Goal: Complete application form: Complete application form

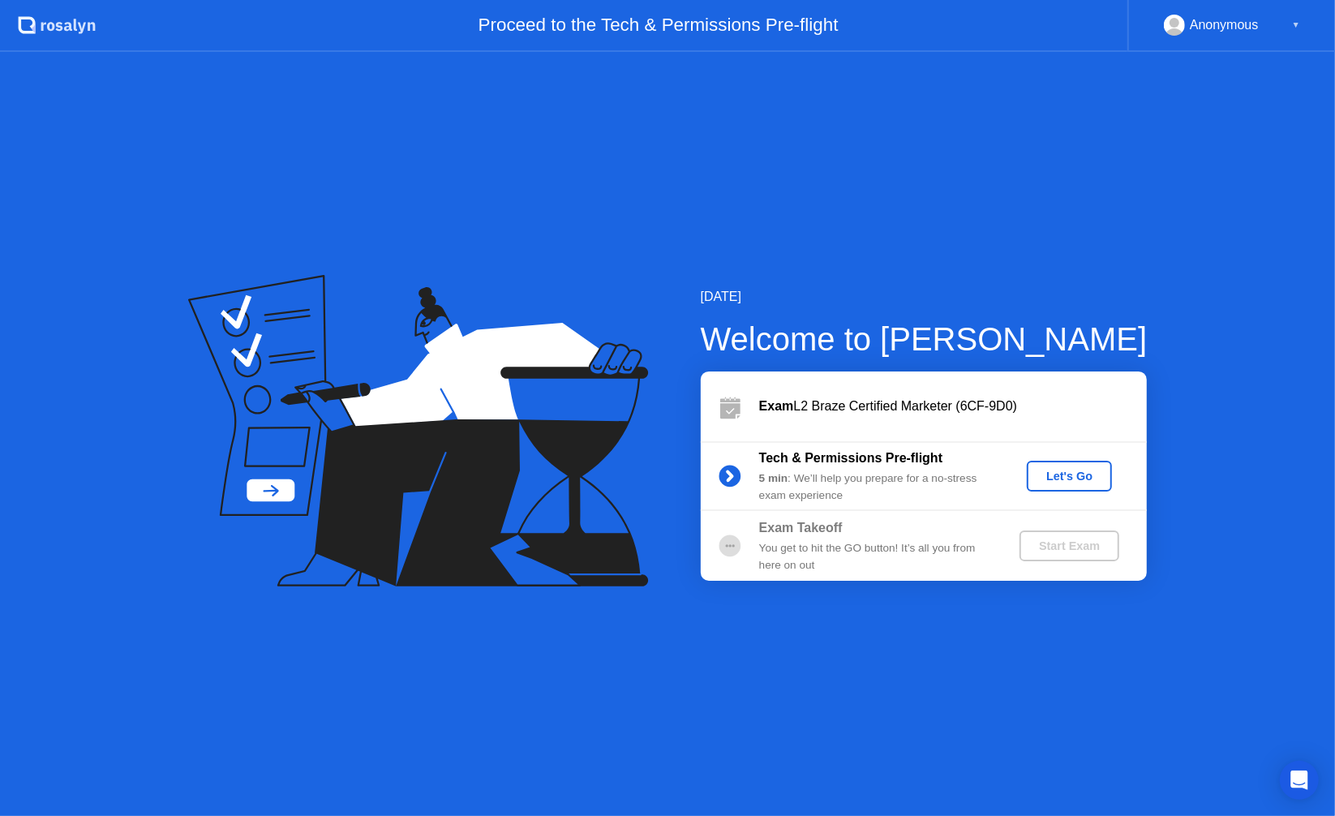
click at [1072, 483] on div "Let's Go" at bounding box center [1069, 476] width 72 height 13
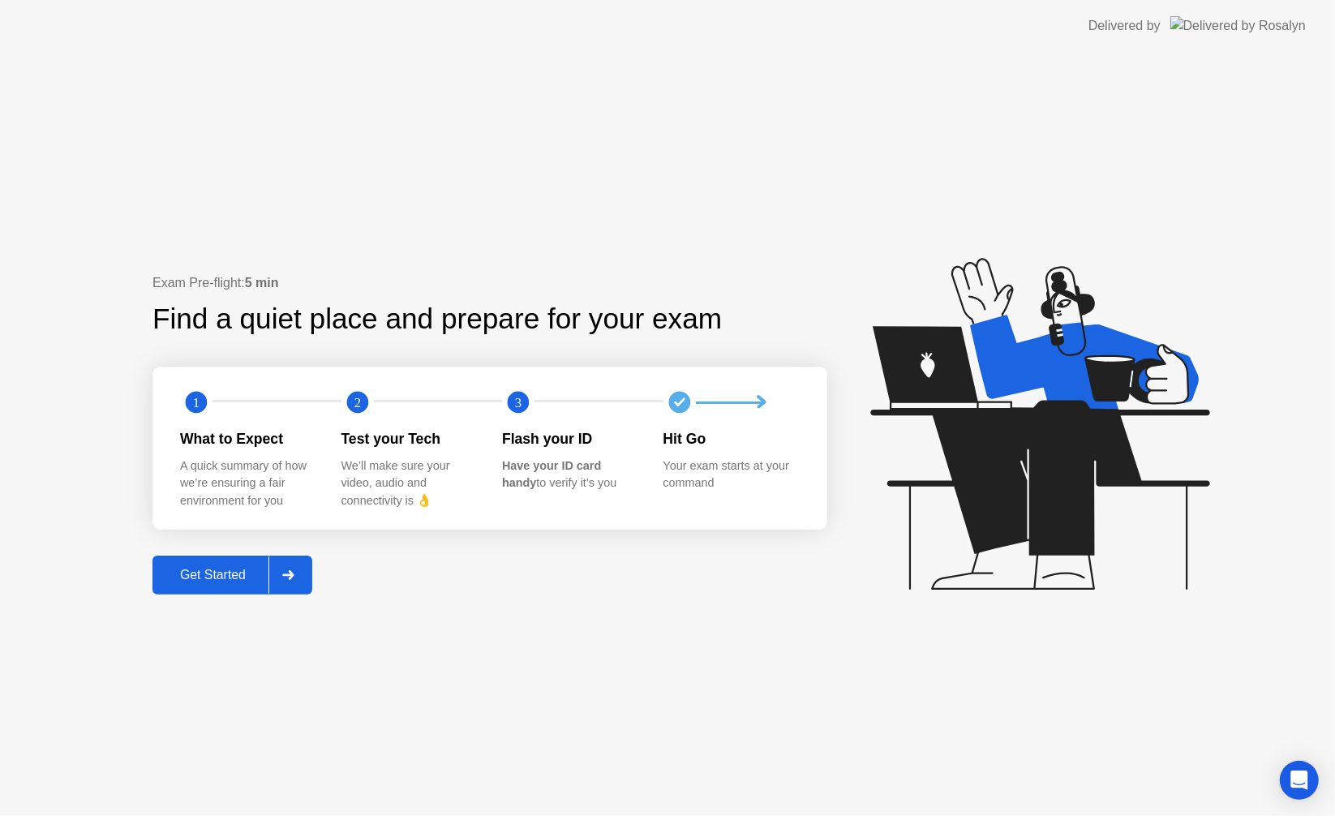
click at [193, 570] on div "Get Started" at bounding box center [212, 575] width 111 height 15
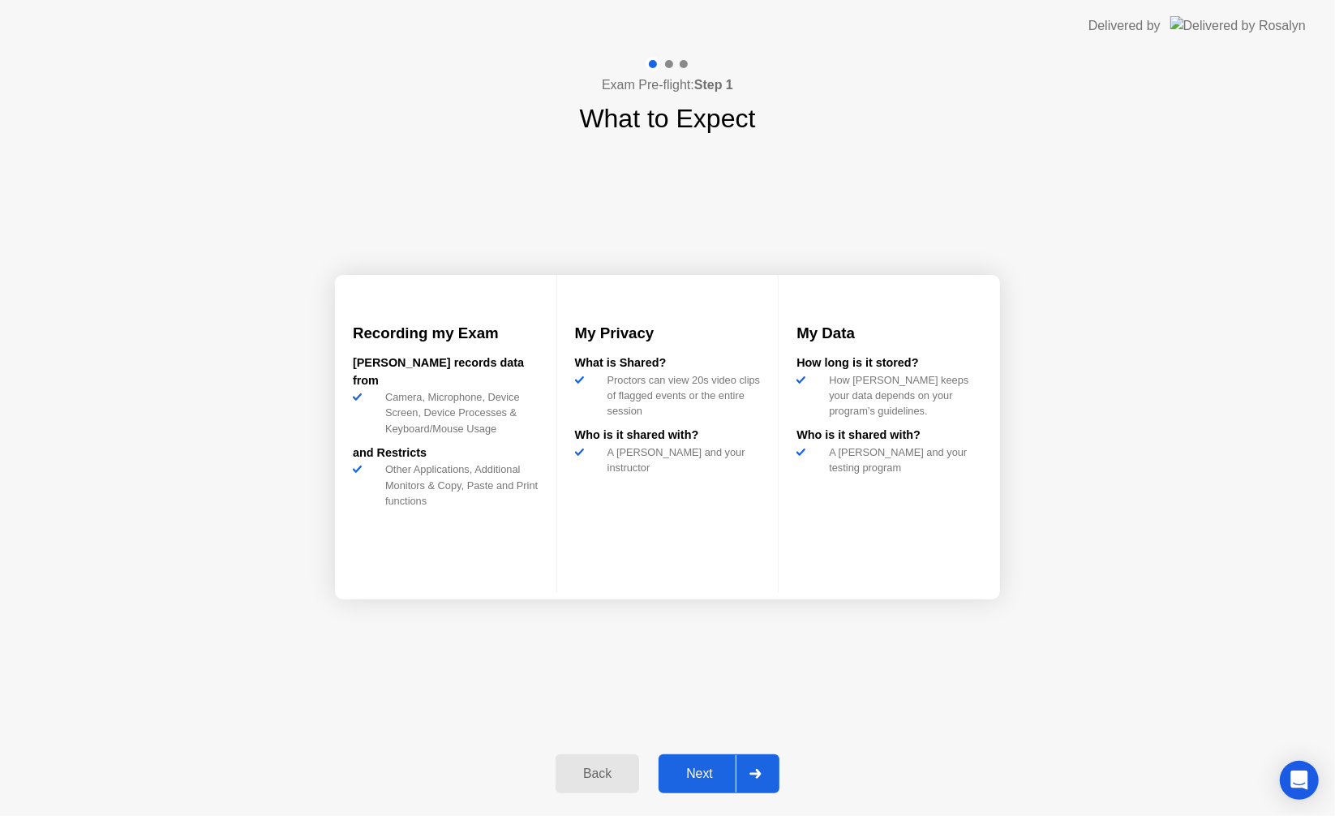
click at [708, 761] on button "Next" at bounding box center [719, 773] width 121 height 39
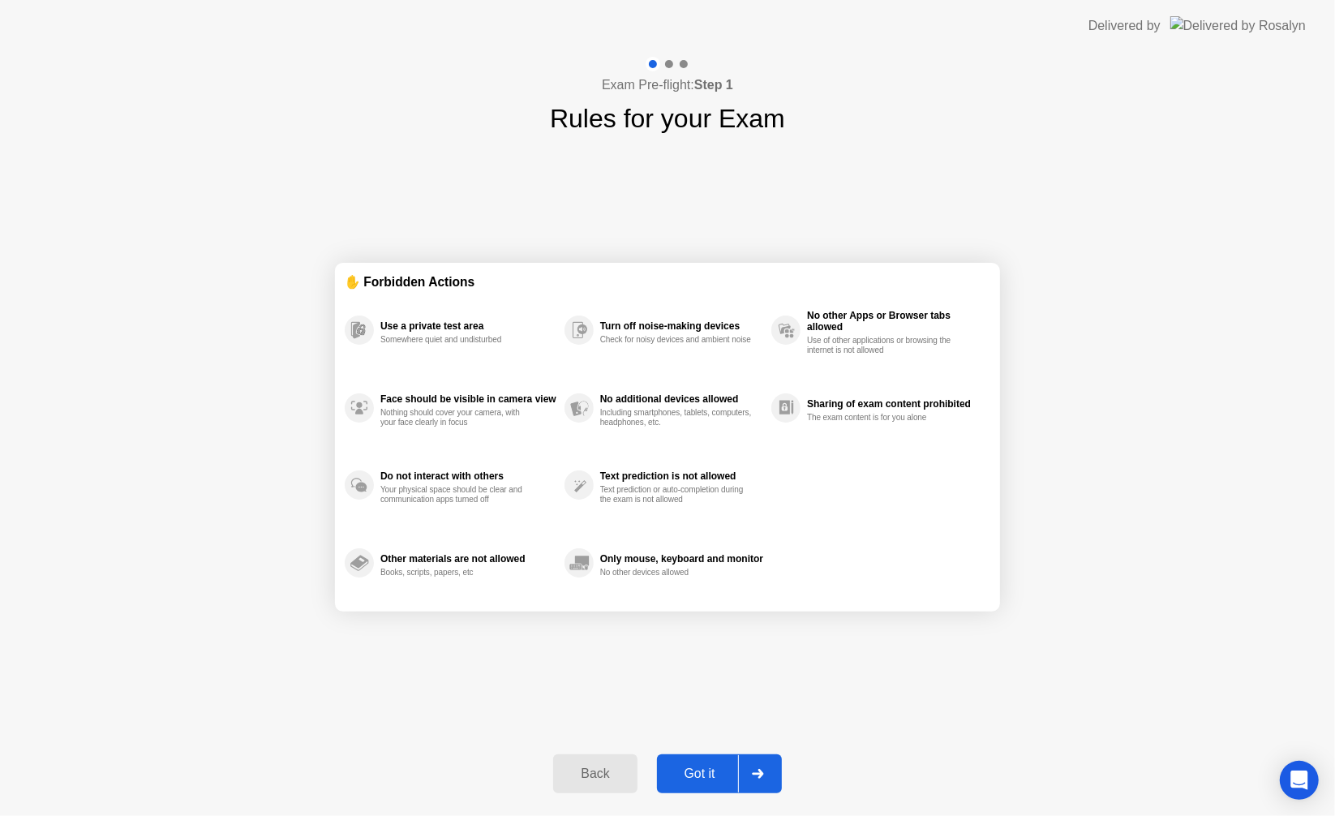
click at [749, 761] on div at bounding box center [757, 773] width 39 height 37
select select "**********"
select select "*******"
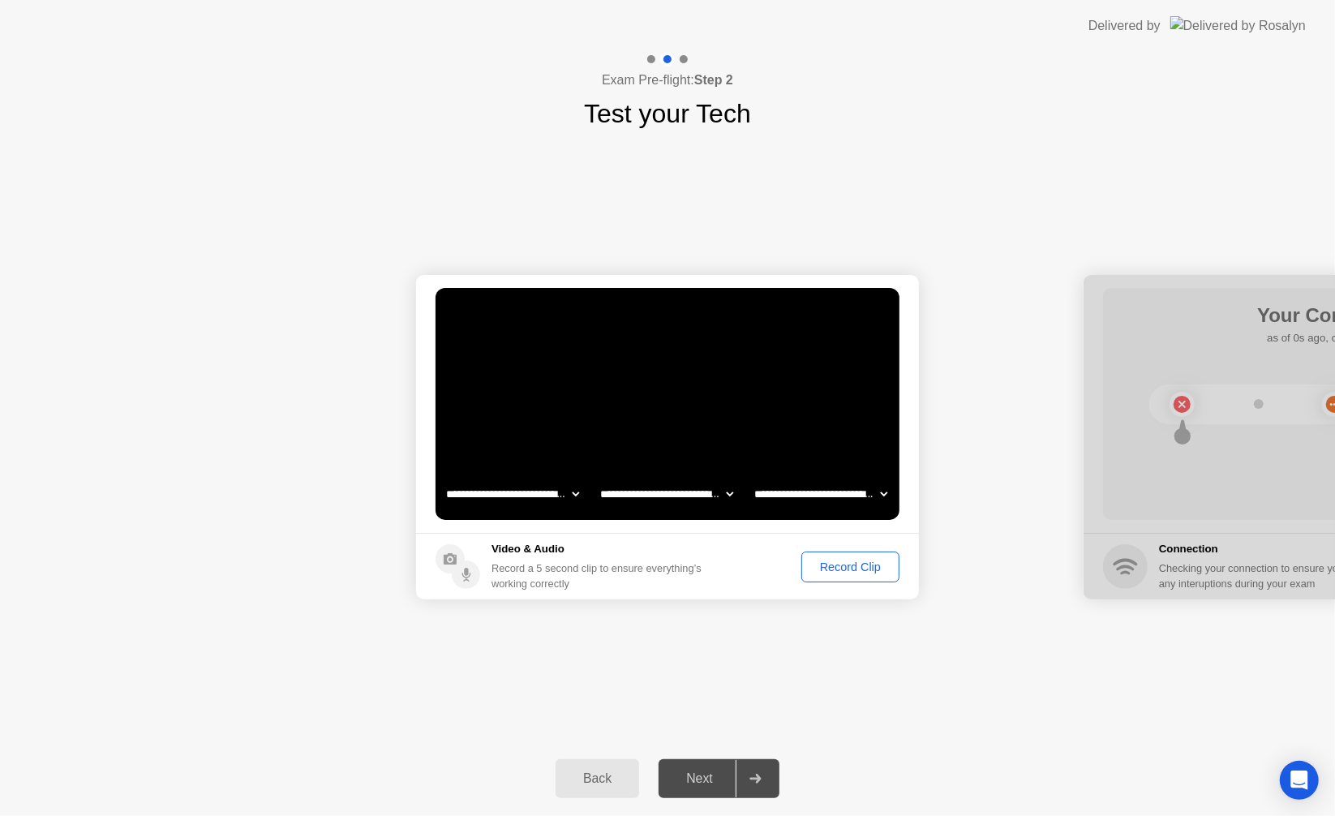
click at [859, 571] on div "Record Clip" at bounding box center [850, 566] width 87 height 13
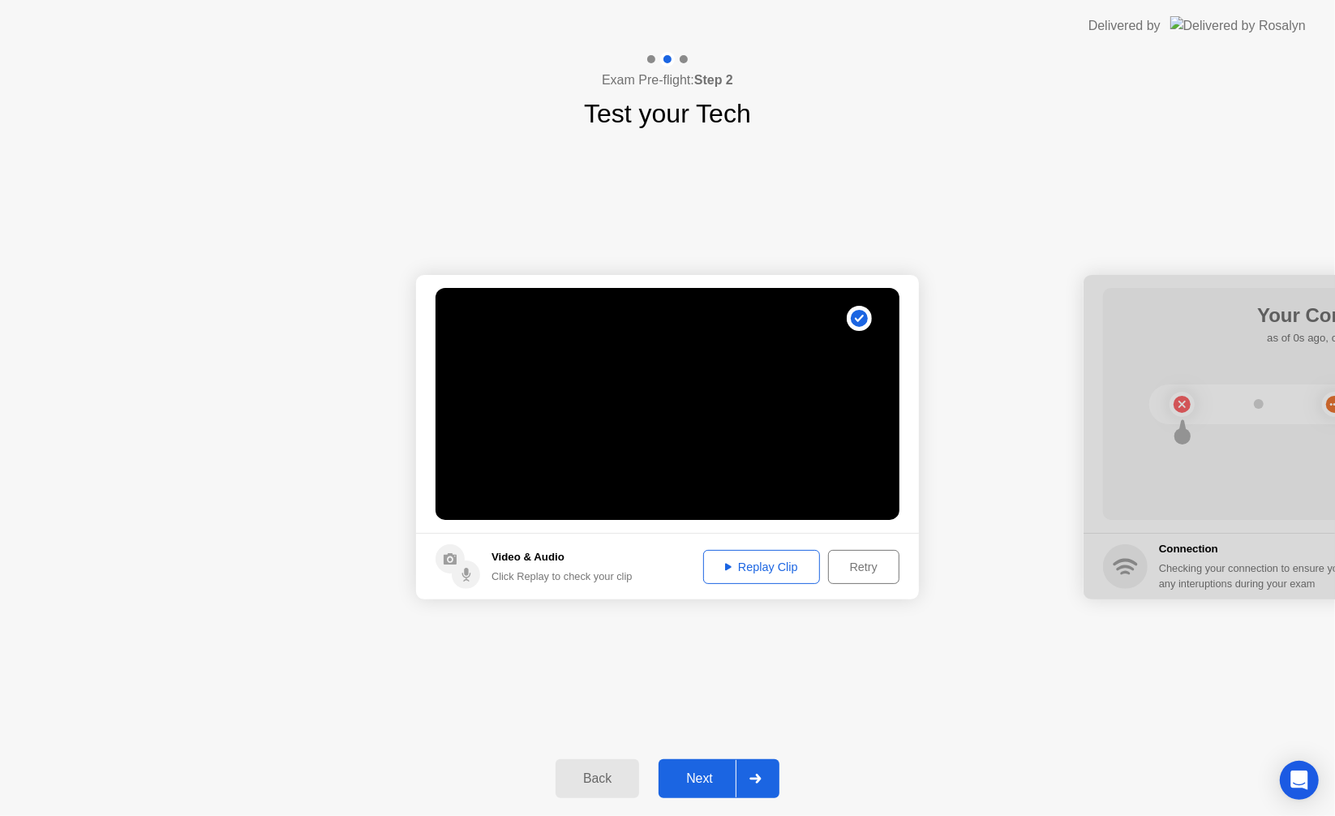
click at [714, 775] on div "Next" at bounding box center [699, 778] width 72 height 15
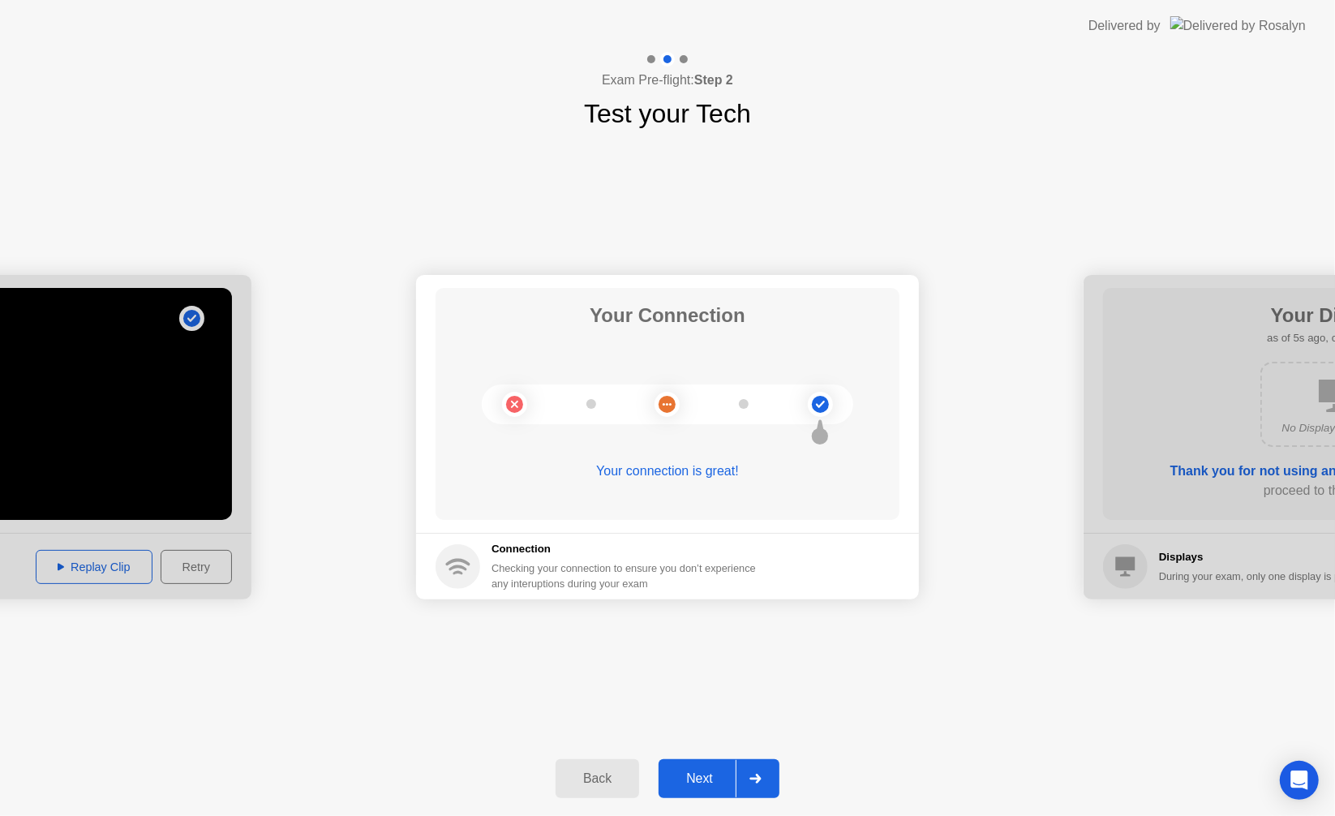
drag, startPoint x: 753, startPoint y: 445, endPoint x: 549, endPoint y: 701, distance: 326.7
click at [727, 764] on button "Next" at bounding box center [719, 778] width 121 height 39
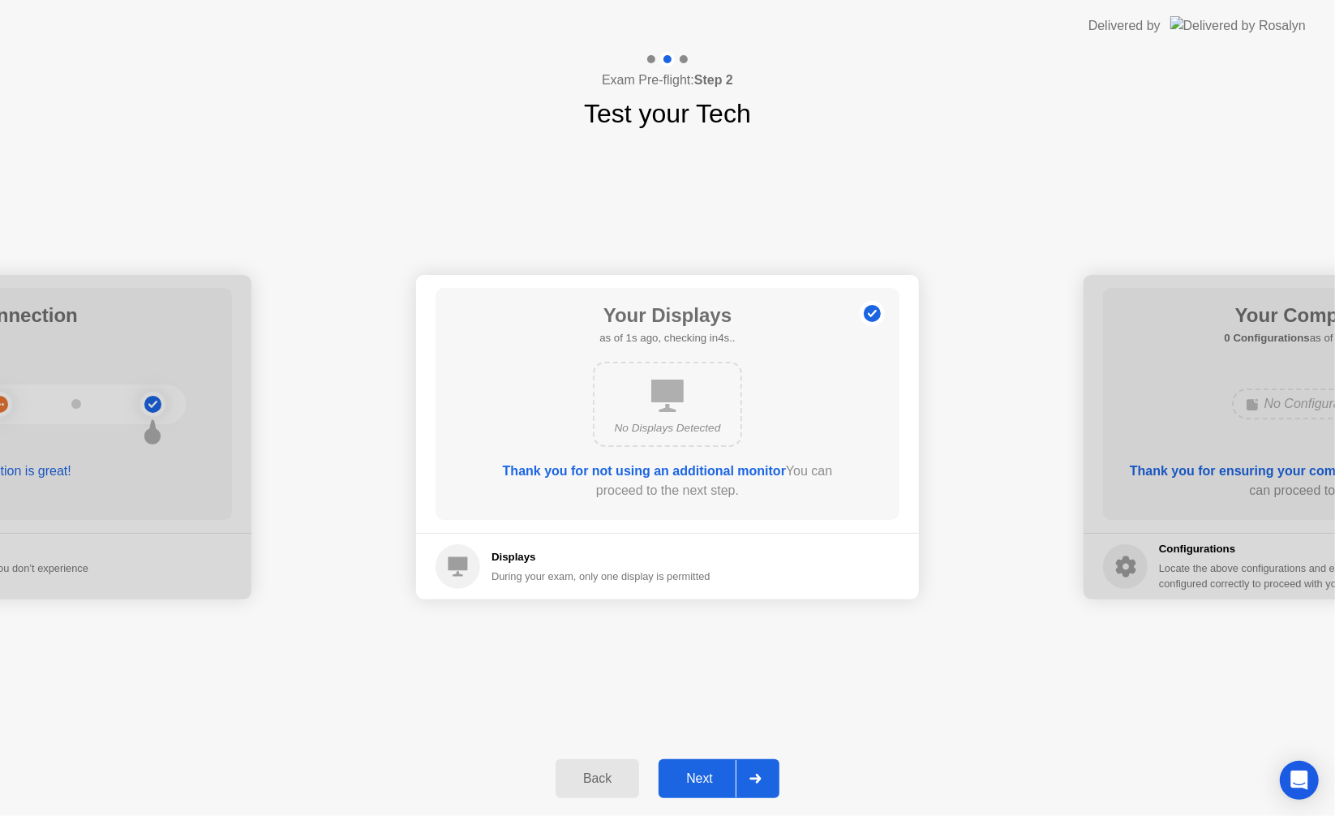
click at [757, 775] on div at bounding box center [755, 778] width 39 height 37
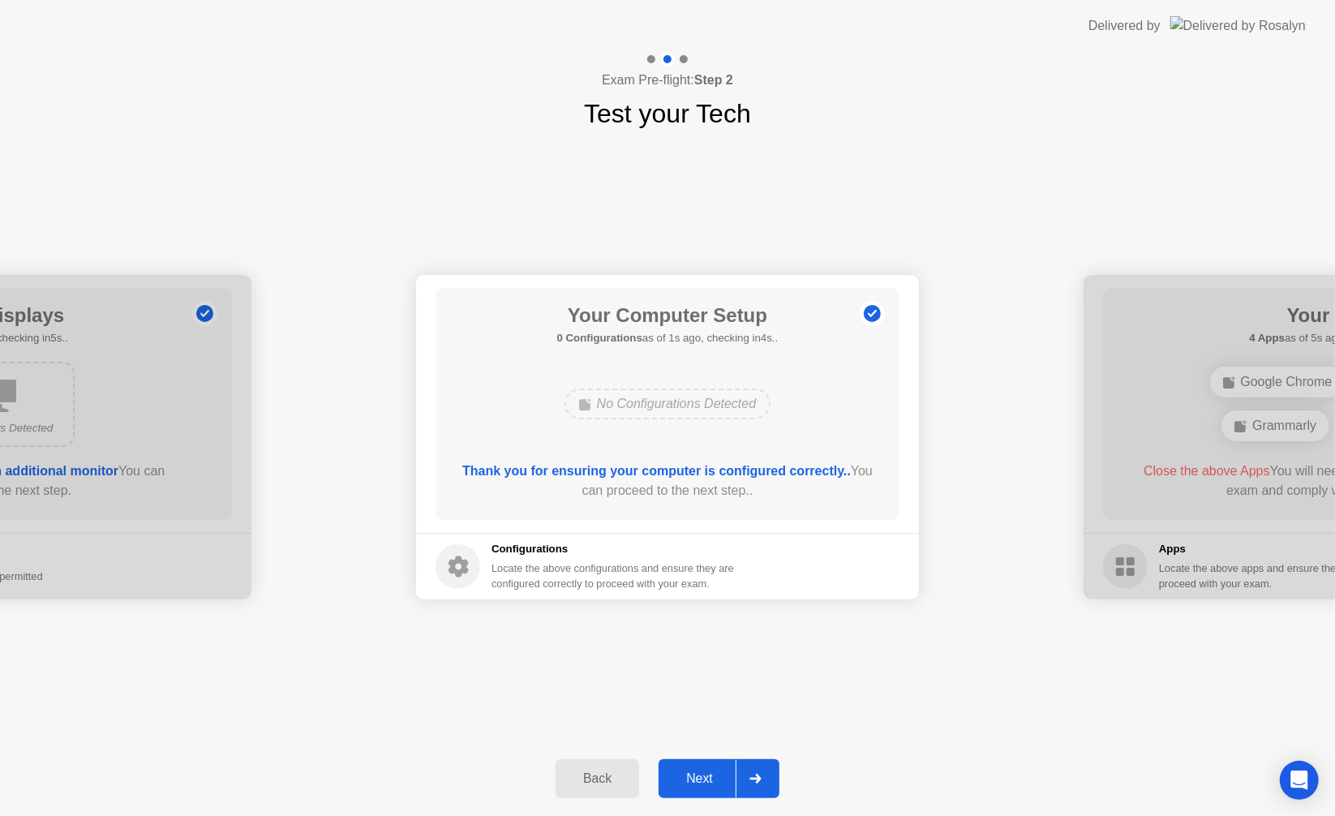
click at [747, 779] on div at bounding box center [755, 778] width 39 height 37
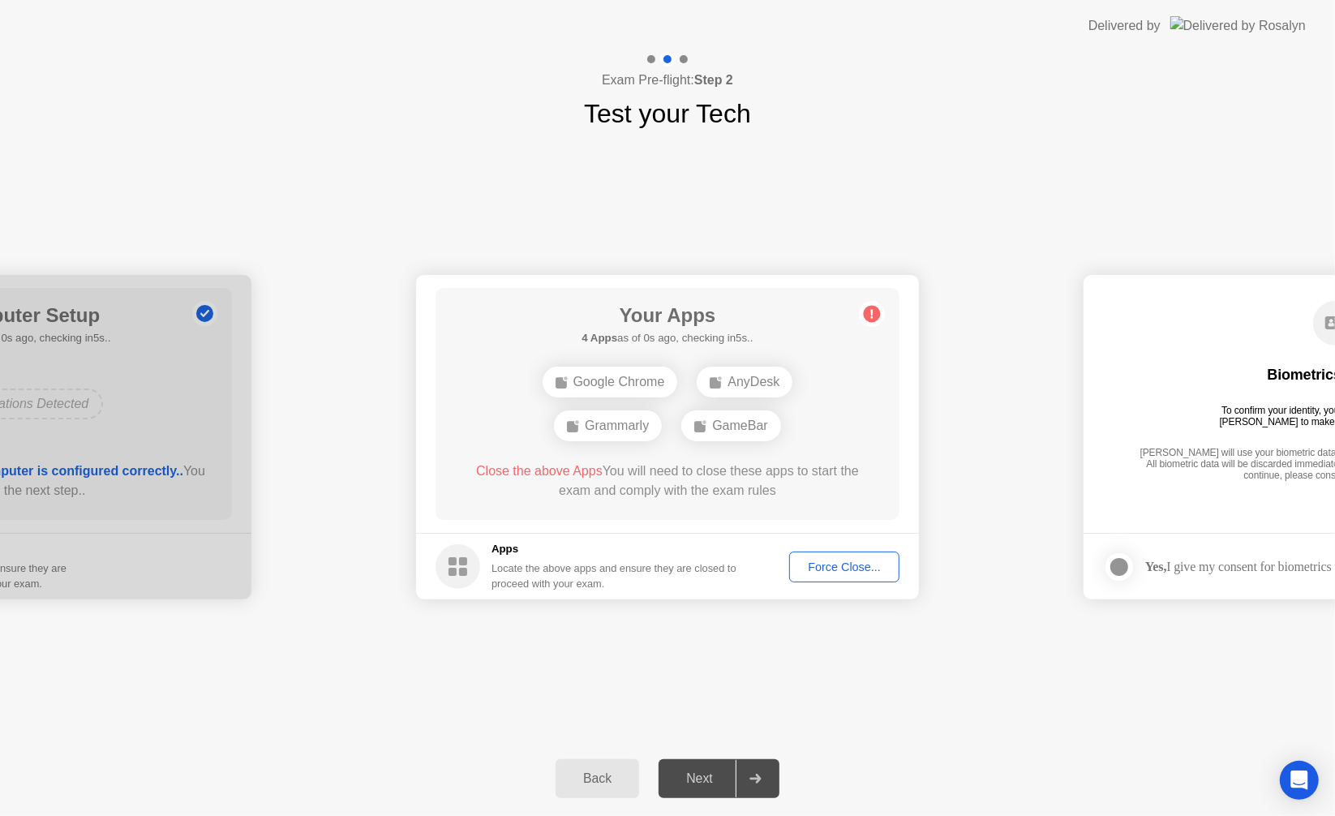
click at [873, 582] on button "Force Close..." at bounding box center [844, 567] width 110 height 31
click at [846, 561] on div "Force Close..." at bounding box center [844, 566] width 99 height 13
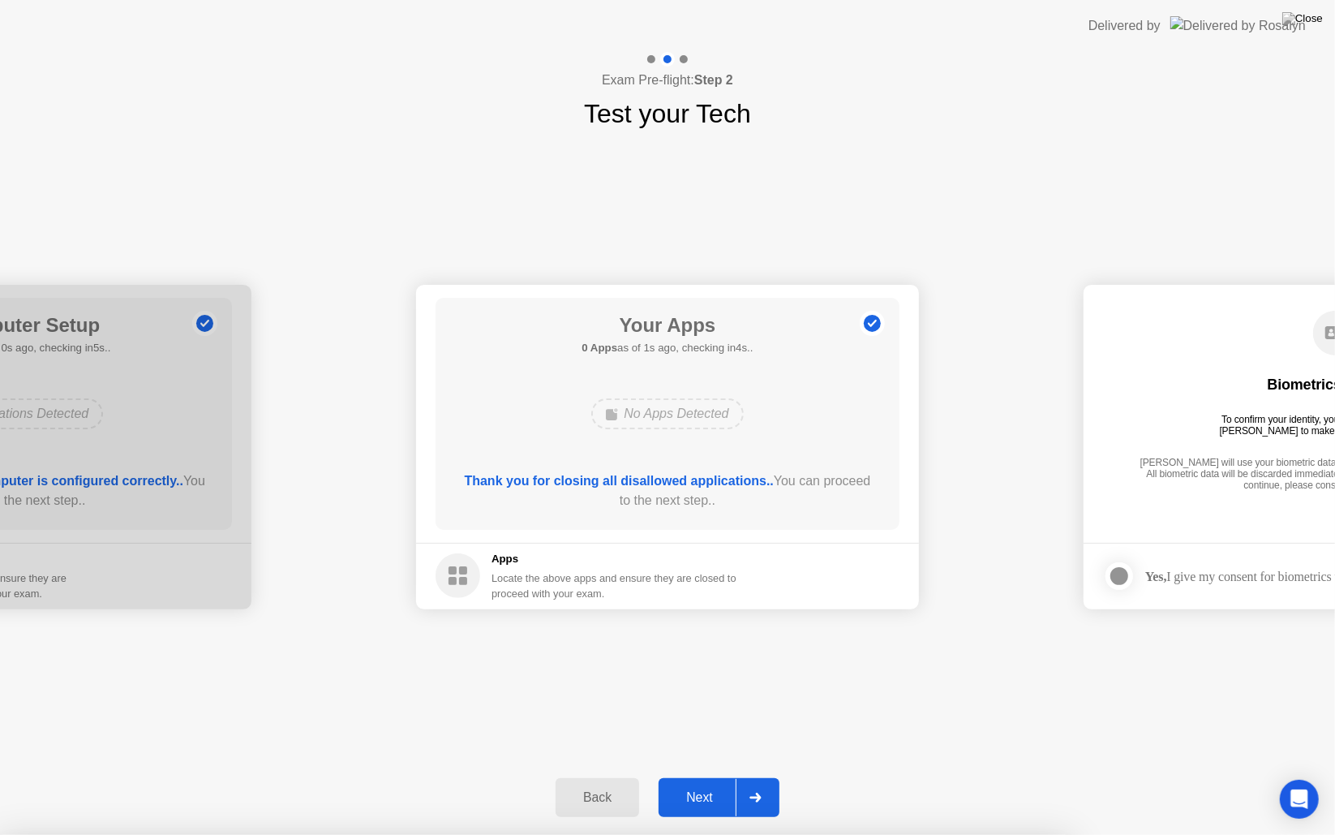
click at [723, 796] on div "Next" at bounding box center [699, 797] width 72 height 15
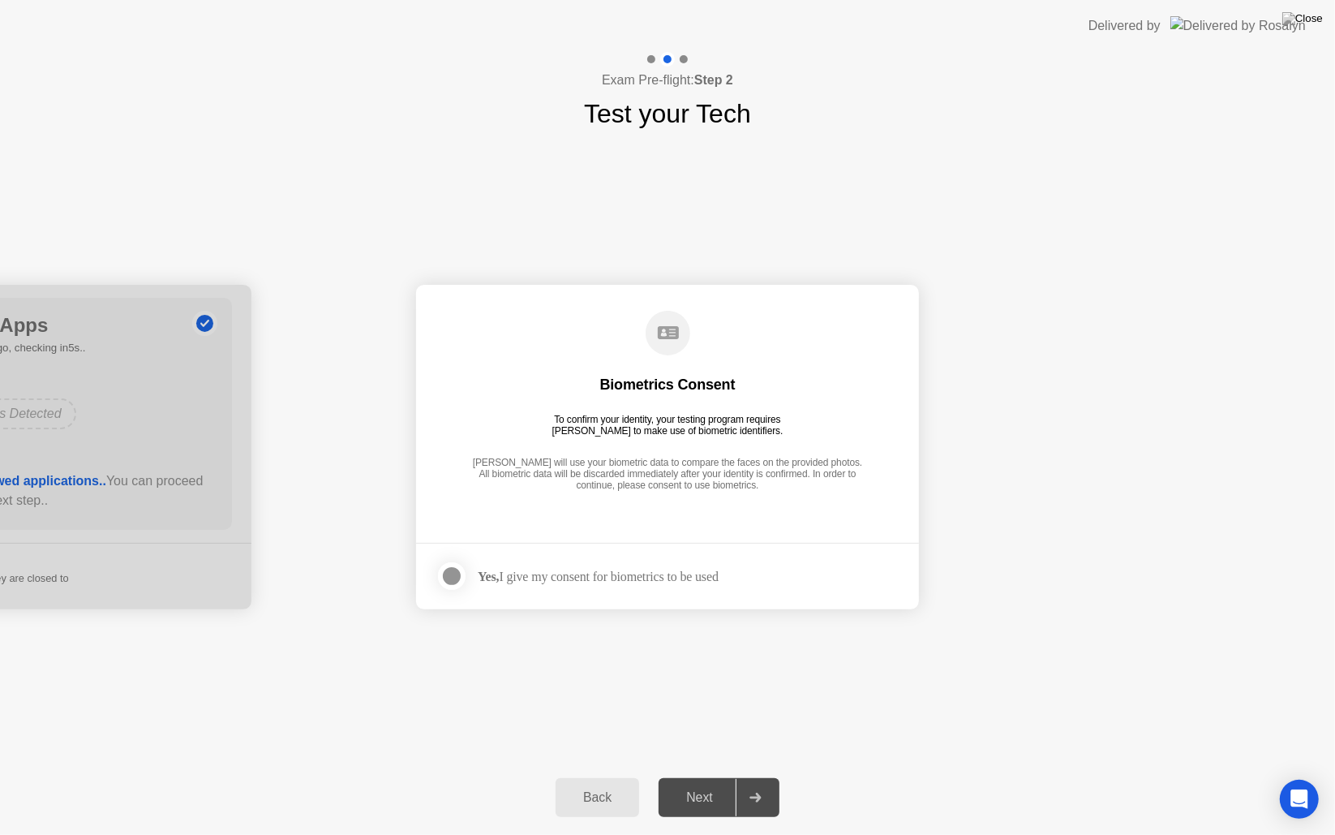
click at [461, 578] on div at bounding box center [451, 575] width 19 height 19
click at [754, 789] on div at bounding box center [755, 797] width 39 height 37
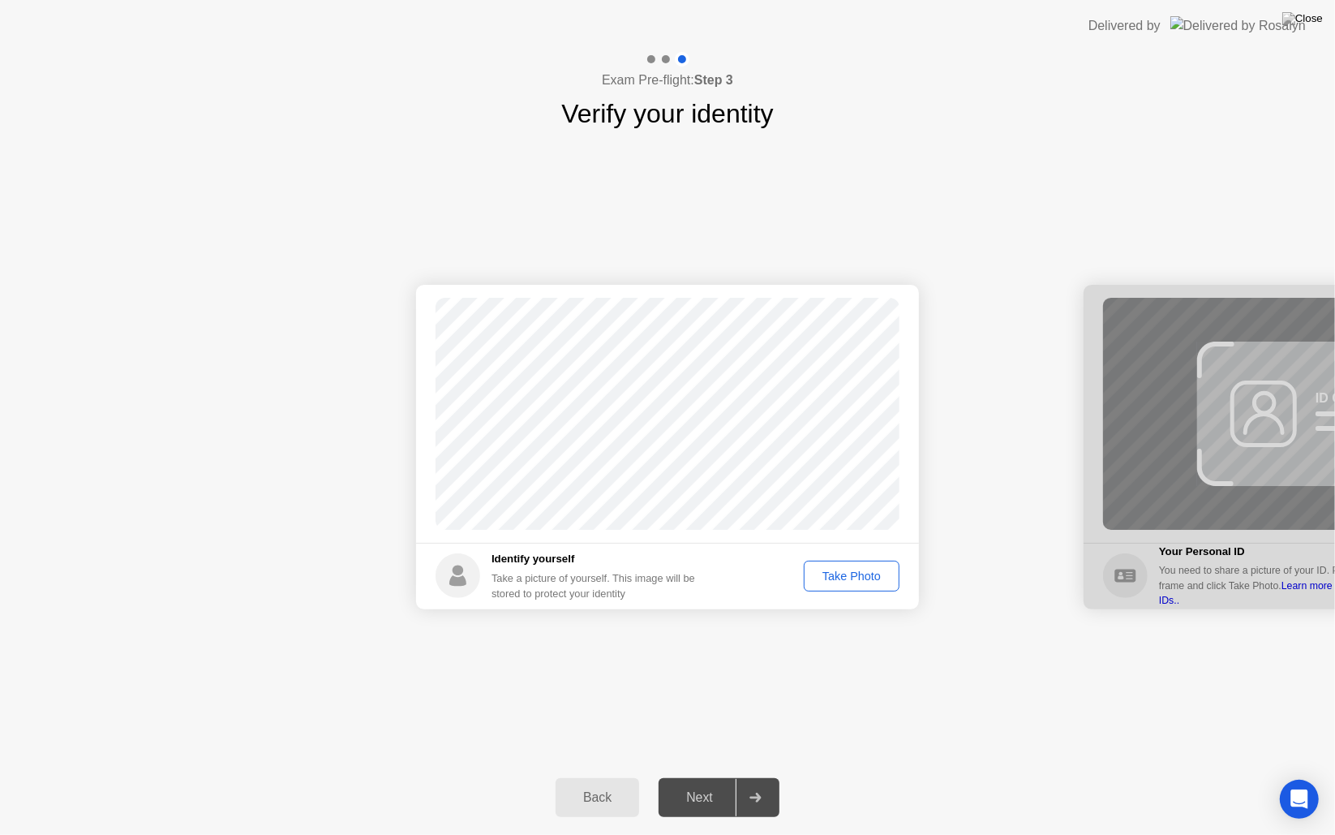
click at [882, 582] on div "Take Photo" at bounding box center [851, 575] width 84 height 13
click at [715, 786] on button "Next" at bounding box center [719, 797] width 121 height 39
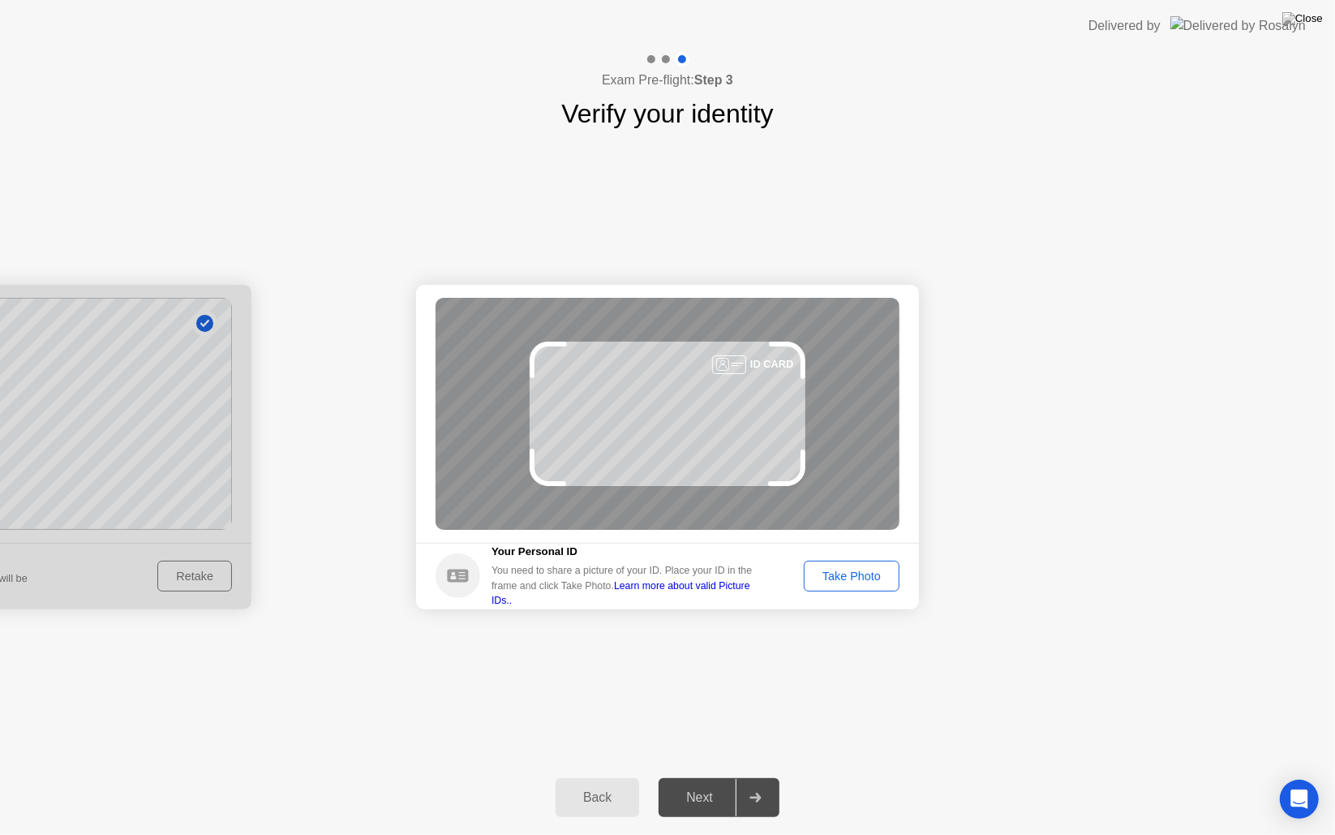
click at [854, 571] on div "Take Photo" at bounding box center [851, 575] width 84 height 13
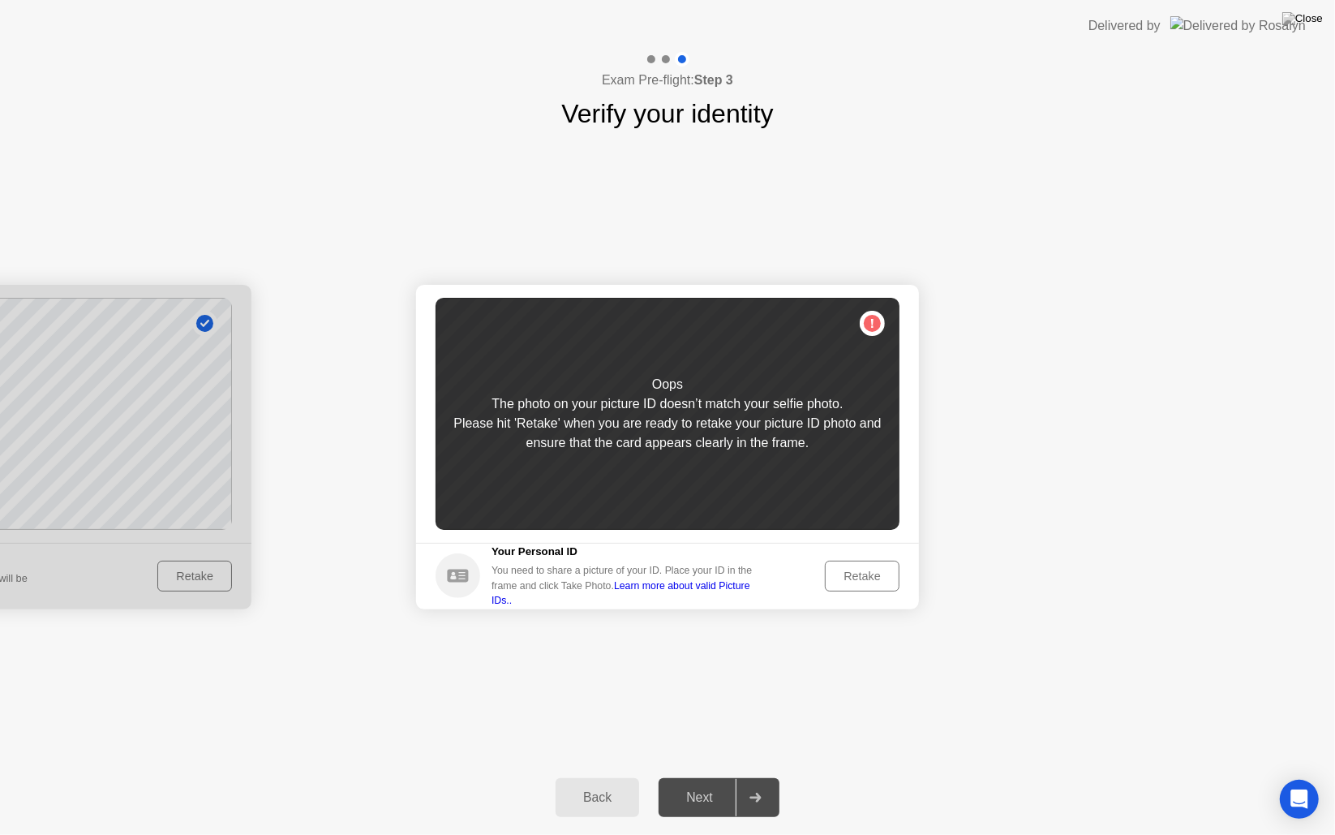
click at [873, 560] on button "Retake" at bounding box center [862, 575] width 75 height 31
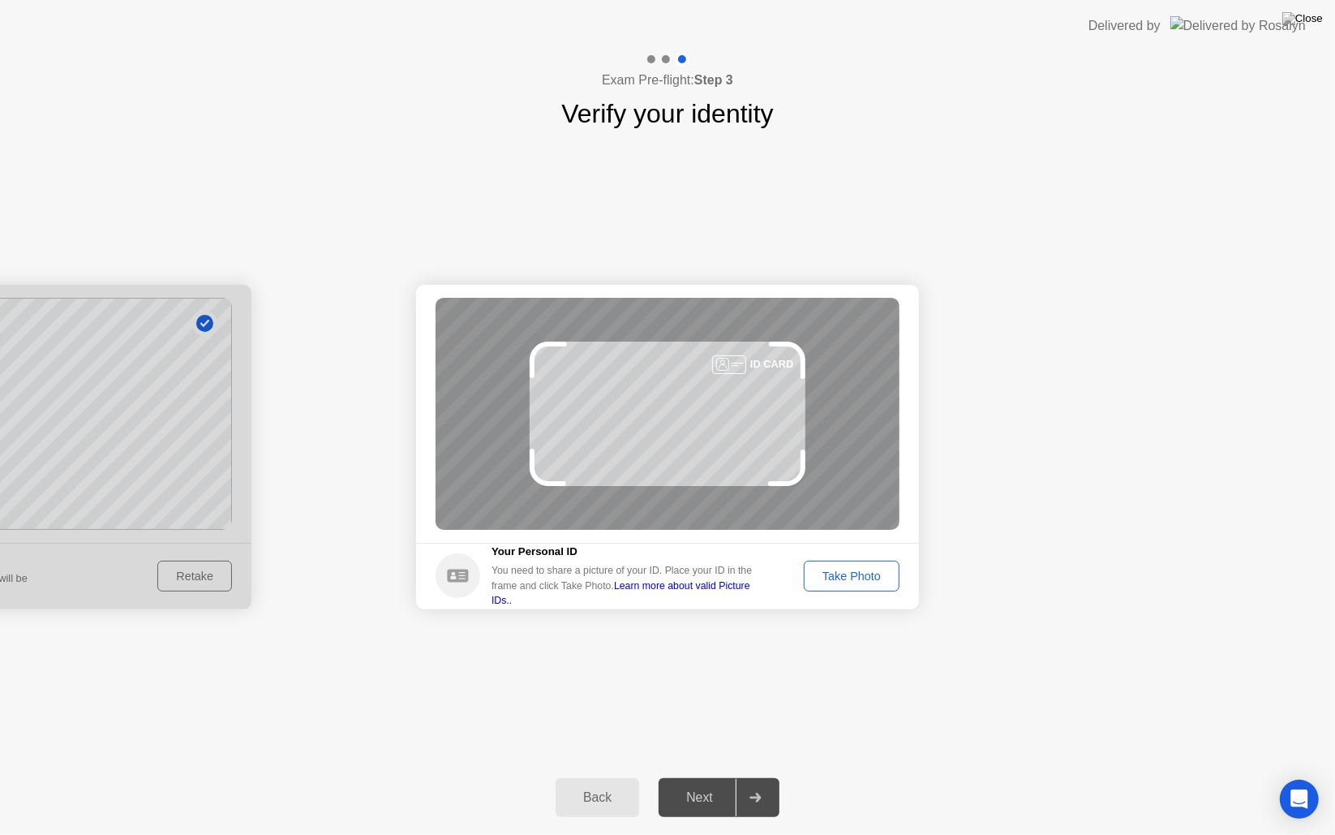
click at [874, 573] on div "Take Photo" at bounding box center [851, 575] width 84 height 13
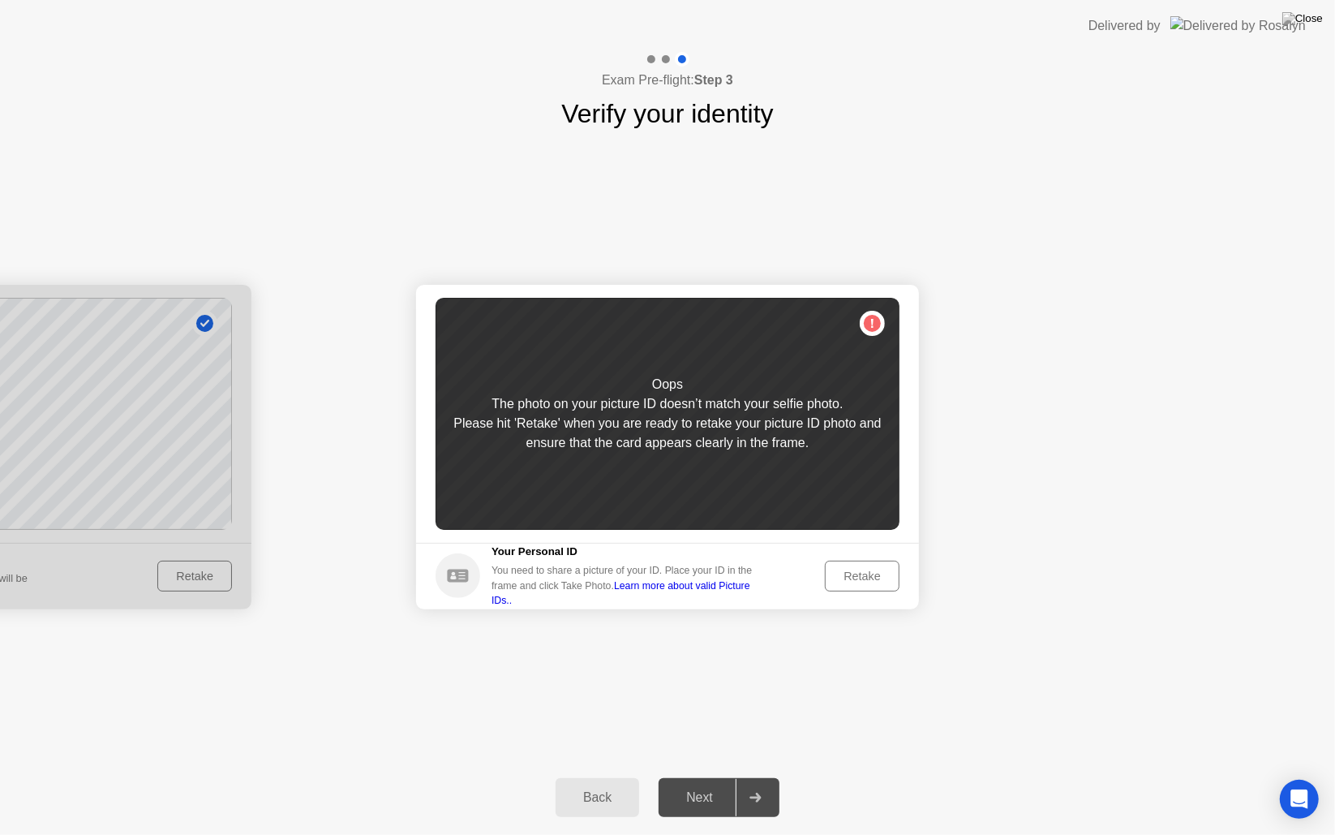
click at [213, 596] on div at bounding box center [0, 447] width 503 height 324
click at [207, 572] on div at bounding box center [0, 447] width 503 height 324
click at [590, 790] on div "Back" at bounding box center [597, 797] width 74 height 15
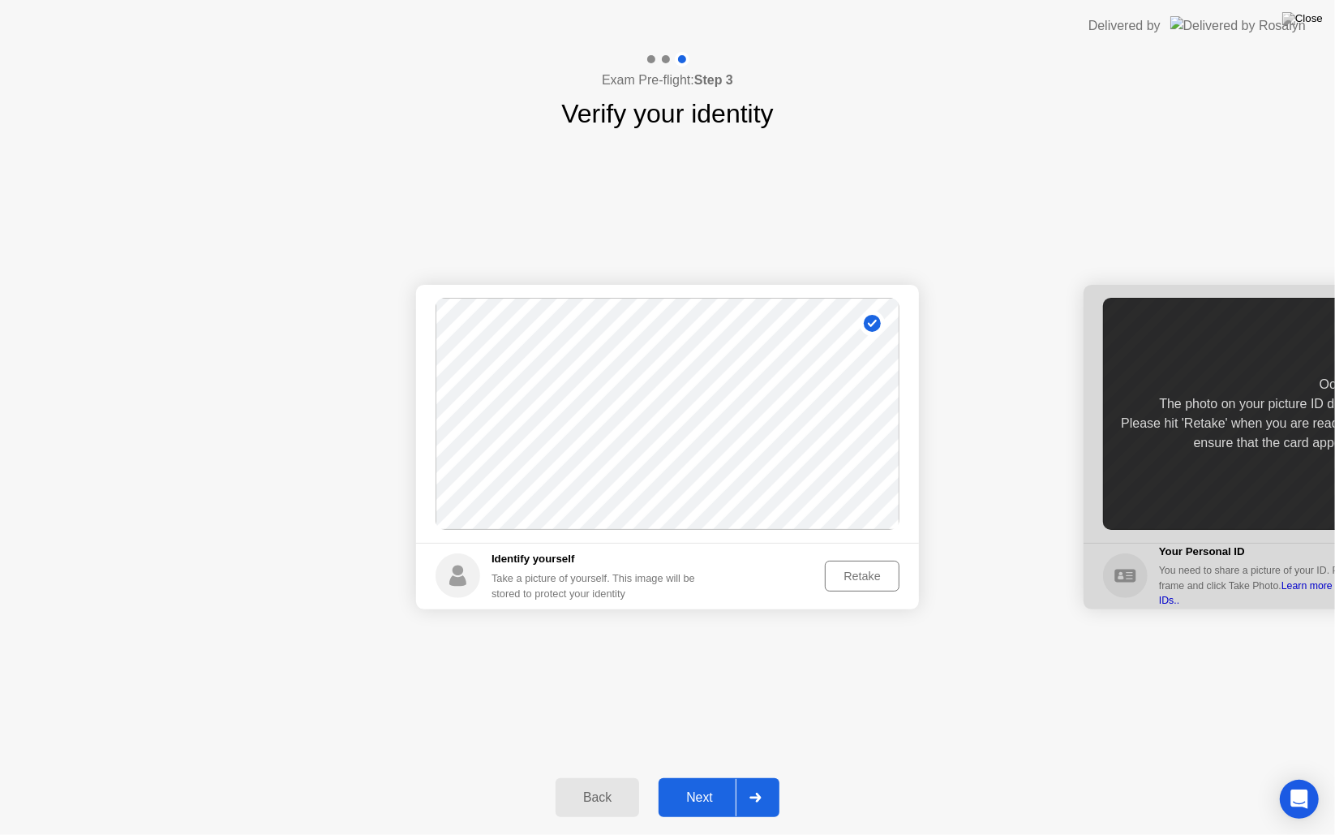
click at [856, 574] on div "Retake" at bounding box center [861, 575] width 63 height 13
click at [858, 577] on div "Take Photo" at bounding box center [851, 575] width 84 height 13
click at [710, 815] on button "Next" at bounding box center [719, 797] width 121 height 39
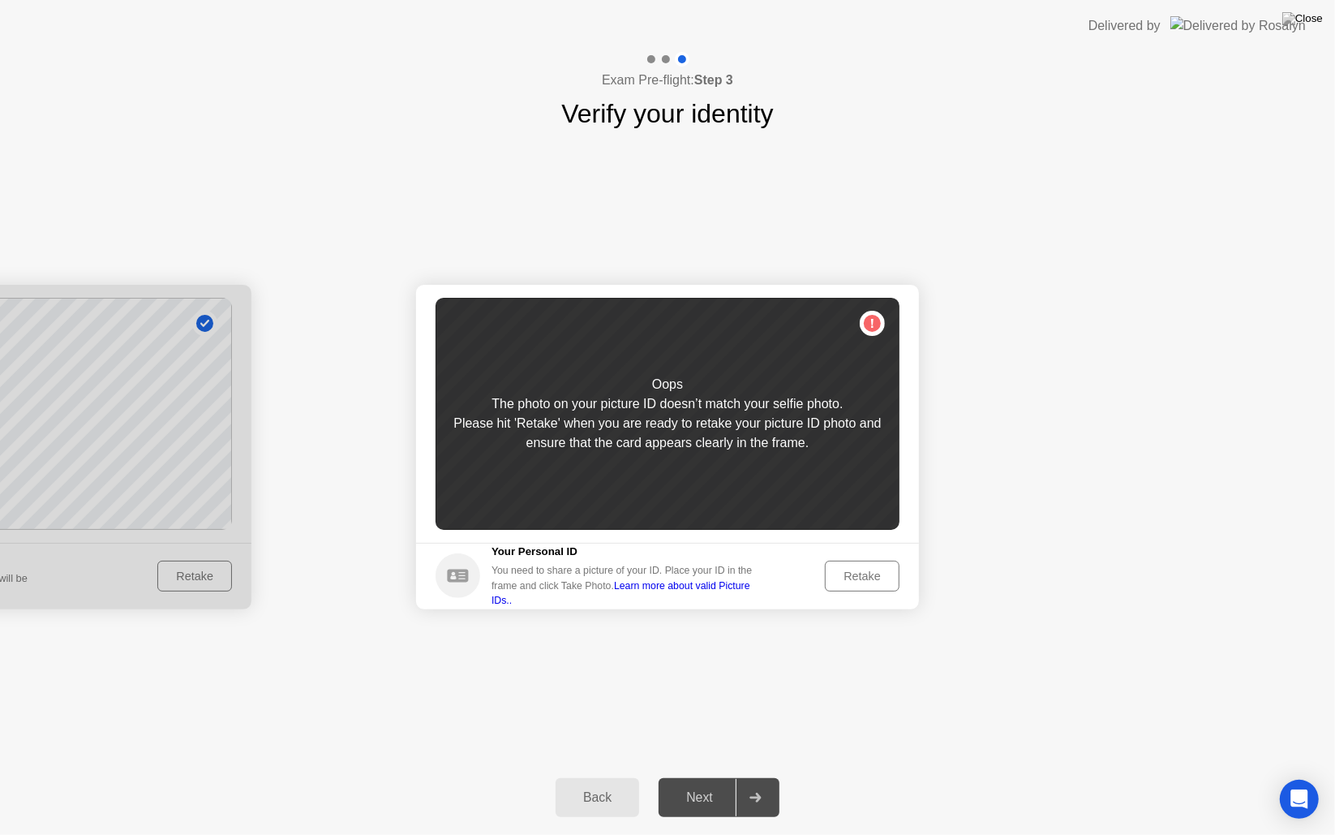
click at [788, 384] on div "Oops The photo on your picture ID doesn’t match your selfie photo. Please hit '…" at bounding box center [668, 414] width 464 height 232
drag, startPoint x: 878, startPoint y: 338, endPoint x: 876, endPoint y: 322, distance: 16.3
click at [878, 337] on div "Oops The photo on your picture ID doesn’t match your selfie photo. Please hit '…" at bounding box center [668, 414] width 464 height 232
click at [872, 315] on div "Oops The photo on your picture ID doesn’t match your selfie photo. Please hit '…" at bounding box center [668, 414] width 464 height 232
click at [861, 586] on button "Retake" at bounding box center [862, 575] width 75 height 31
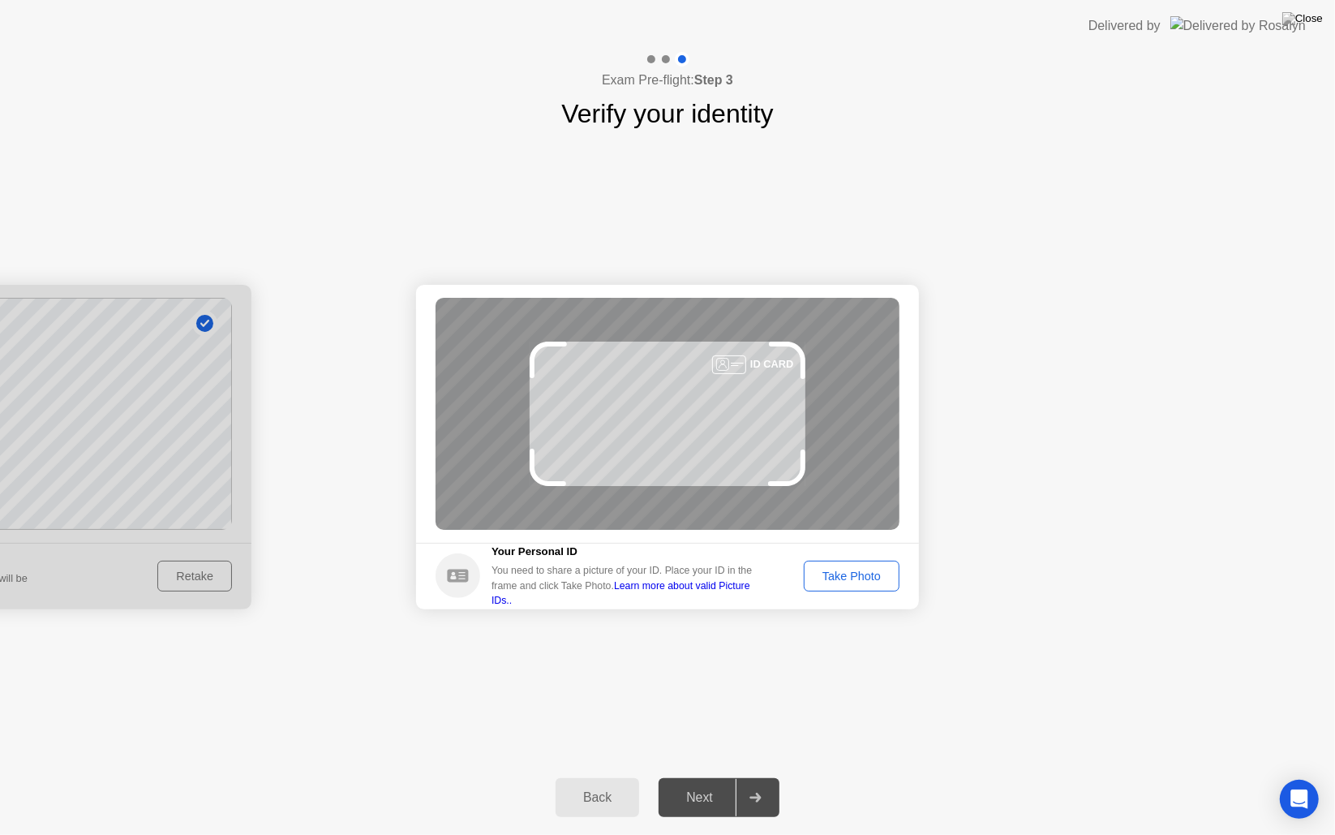
click at [854, 585] on button "Take Photo" at bounding box center [852, 575] width 96 height 31
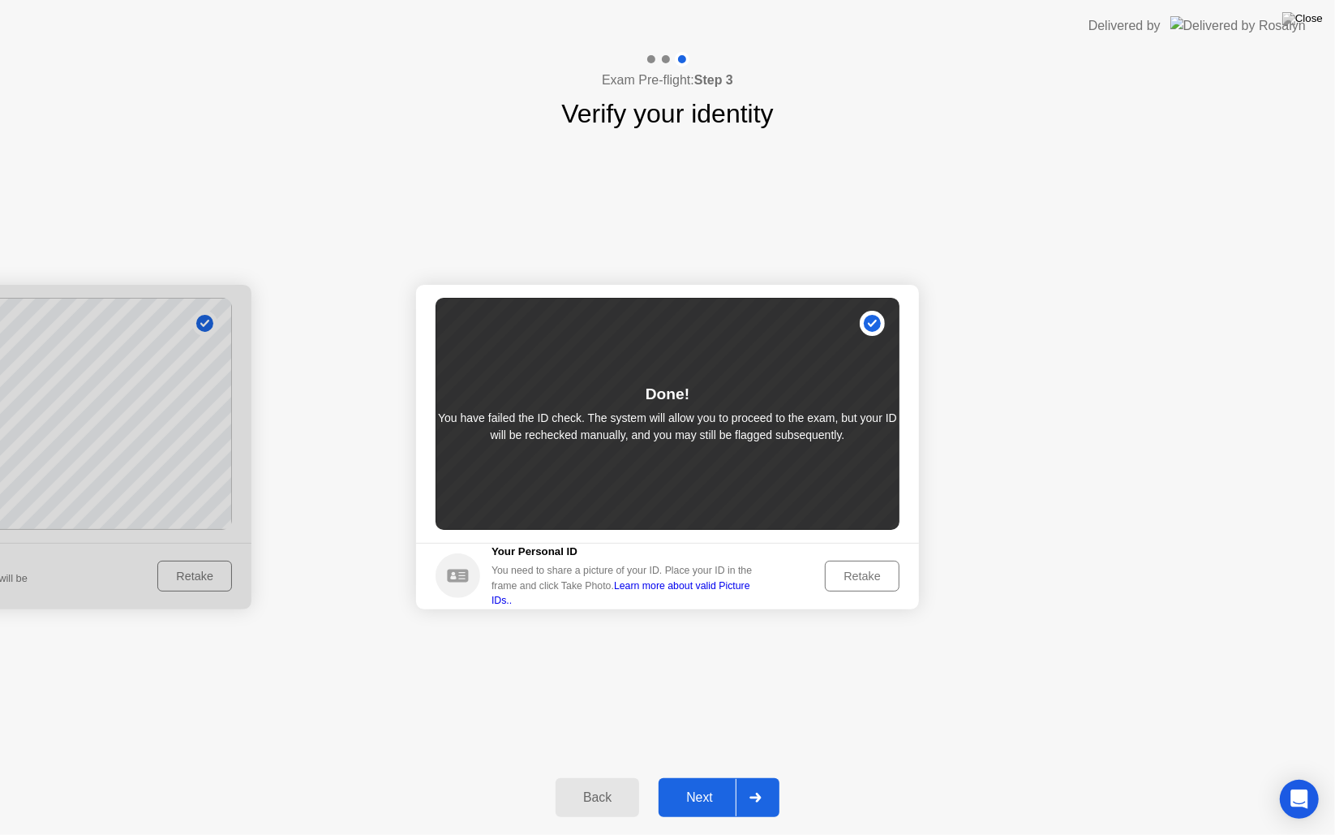
click at [755, 795] on icon at bounding box center [755, 797] width 12 height 10
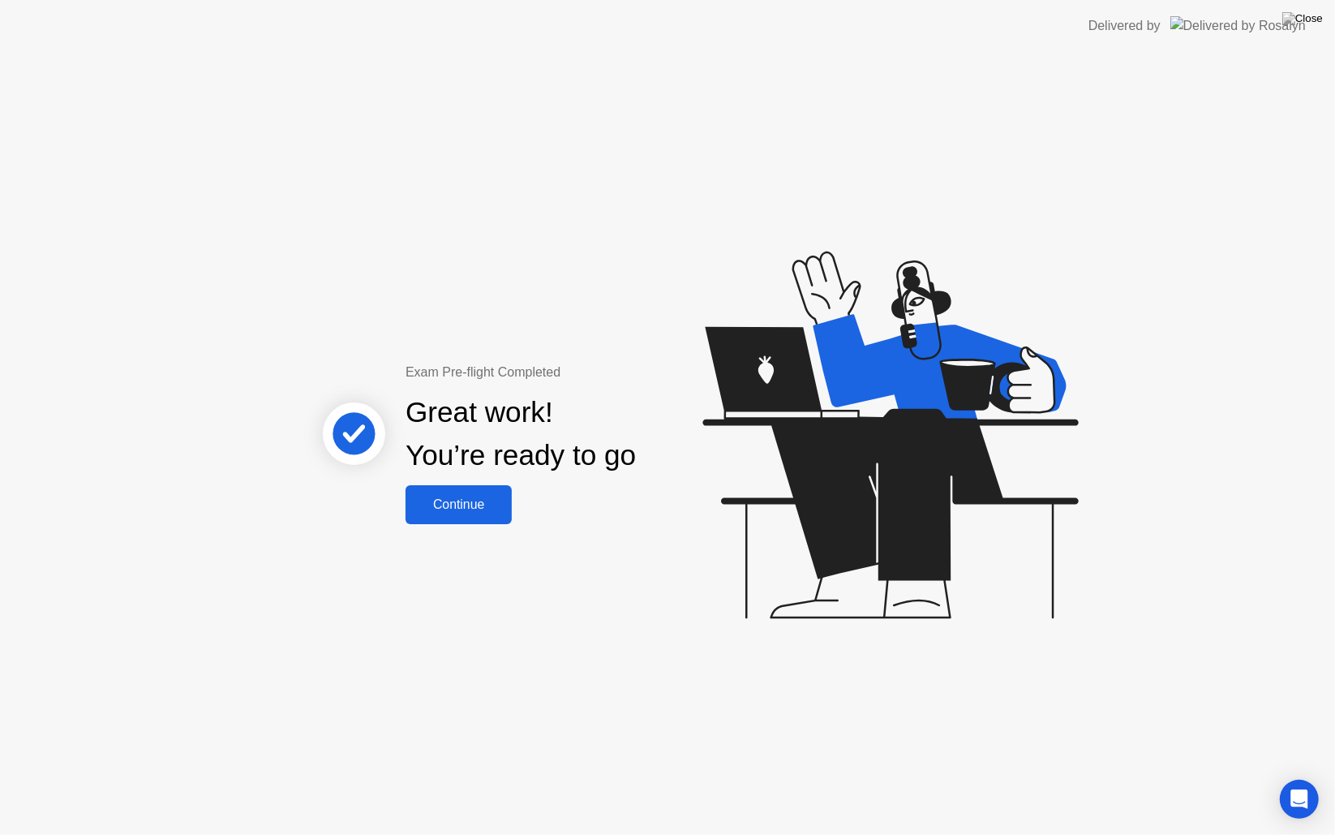
click at [483, 505] on div "Continue" at bounding box center [458, 504] width 97 height 15
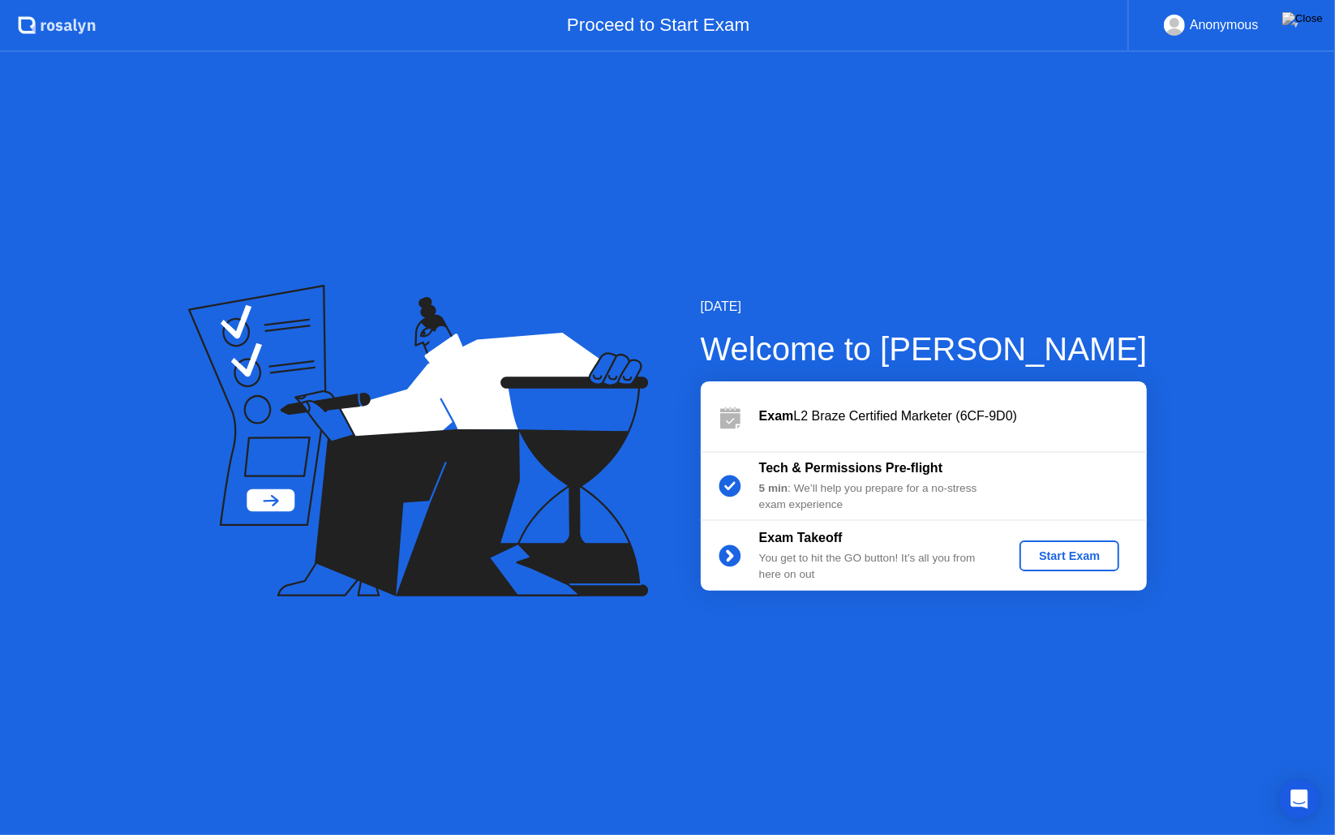
click at [1080, 556] on div "Start Exam" at bounding box center [1069, 555] width 87 height 13
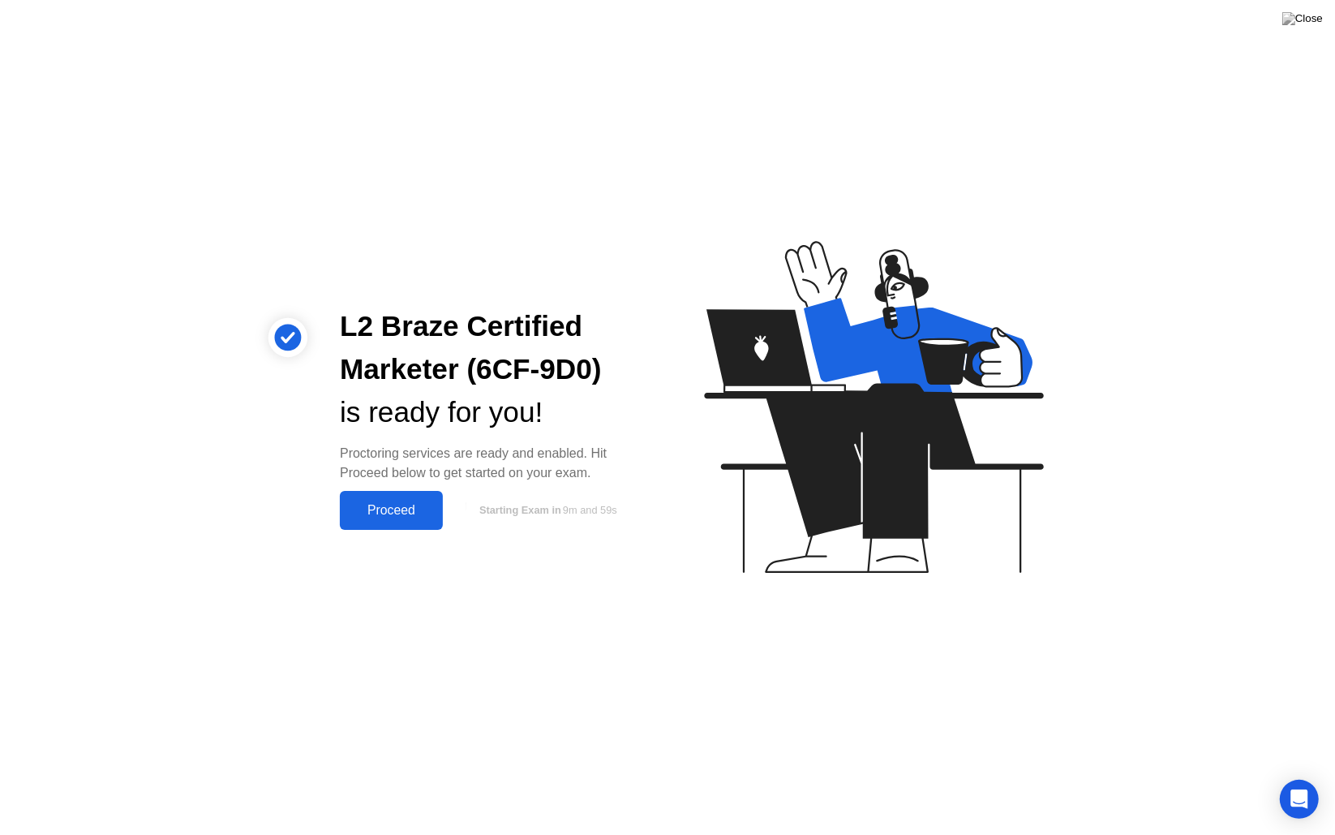
click at [410, 514] on div "Proceed" at bounding box center [391, 510] width 93 height 15
